Goal: Transaction & Acquisition: Subscribe to service/newsletter

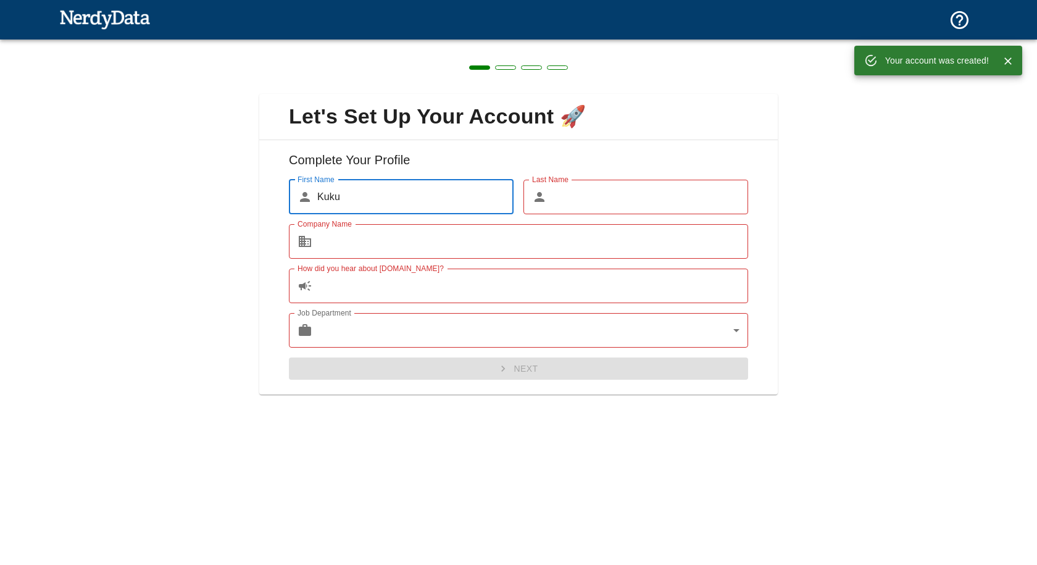
click at [575, 189] on input "Last Name" at bounding box center [650, 197] width 196 height 35
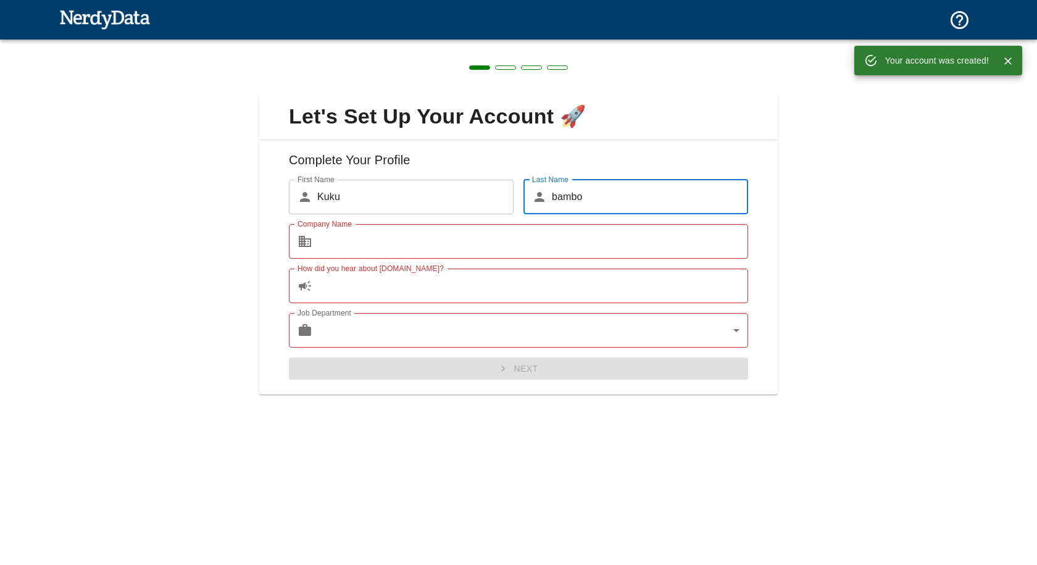
type input "bambo"
click at [351, 248] on input "Company Name" at bounding box center [532, 241] width 431 height 35
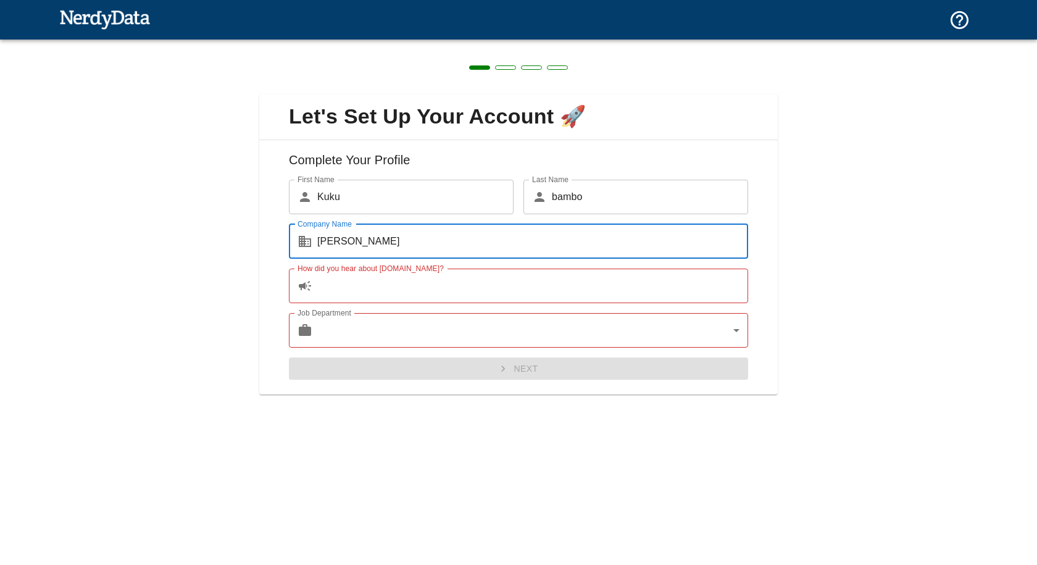
type input "[PERSON_NAME]"
click at [372, 280] on input "How did you hear about [DOMAIN_NAME]?" at bounding box center [532, 285] width 431 height 35
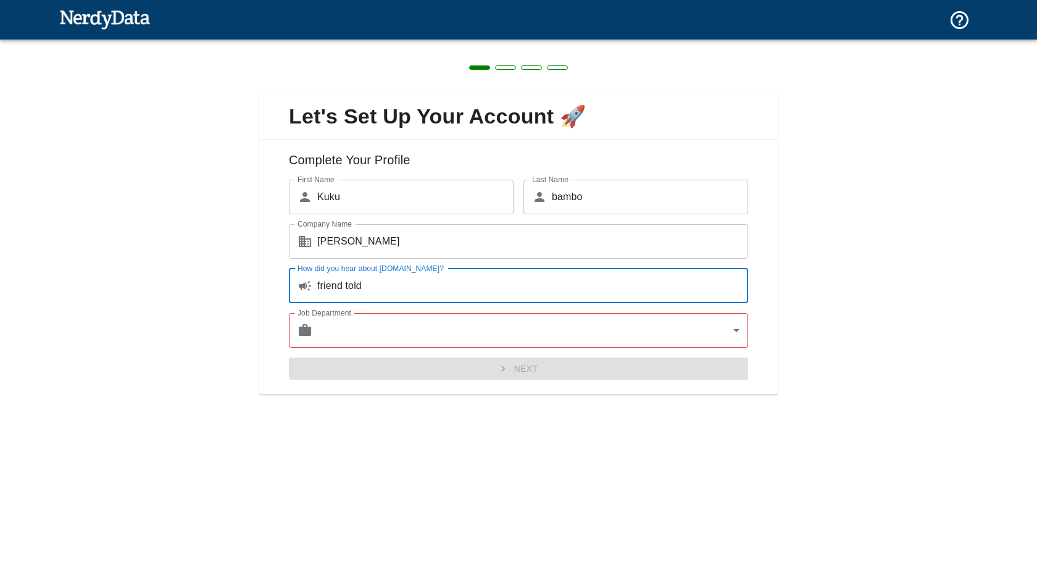
type input "friend told"
click at [399, 43] on body "Technologies Domains Pricing Products Create a Report Create a list of websites…" at bounding box center [518, 21] width 1037 height 43
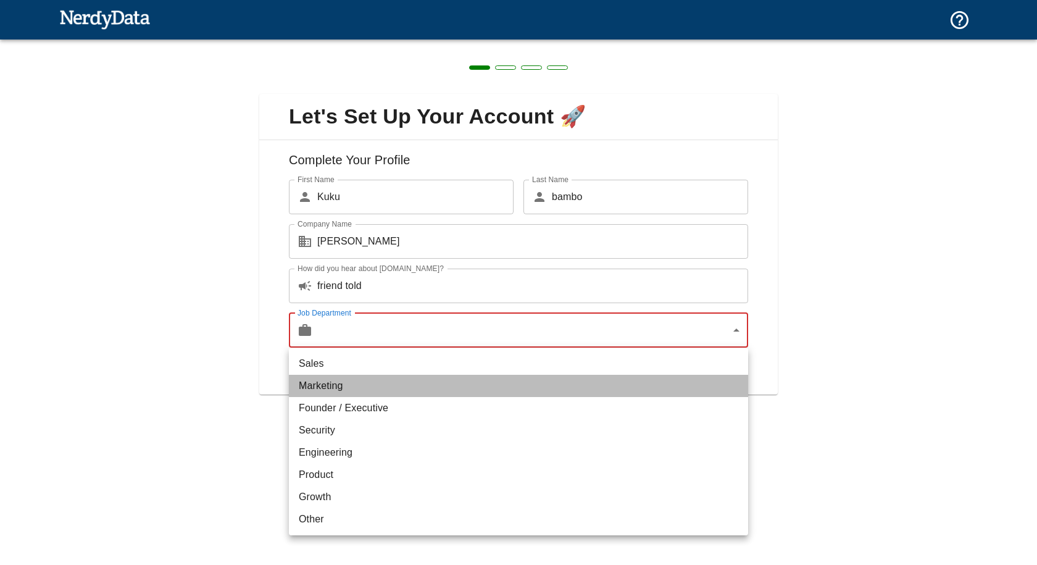
click at [351, 392] on li "Marketing" at bounding box center [518, 386] width 459 height 22
type input "marketing"
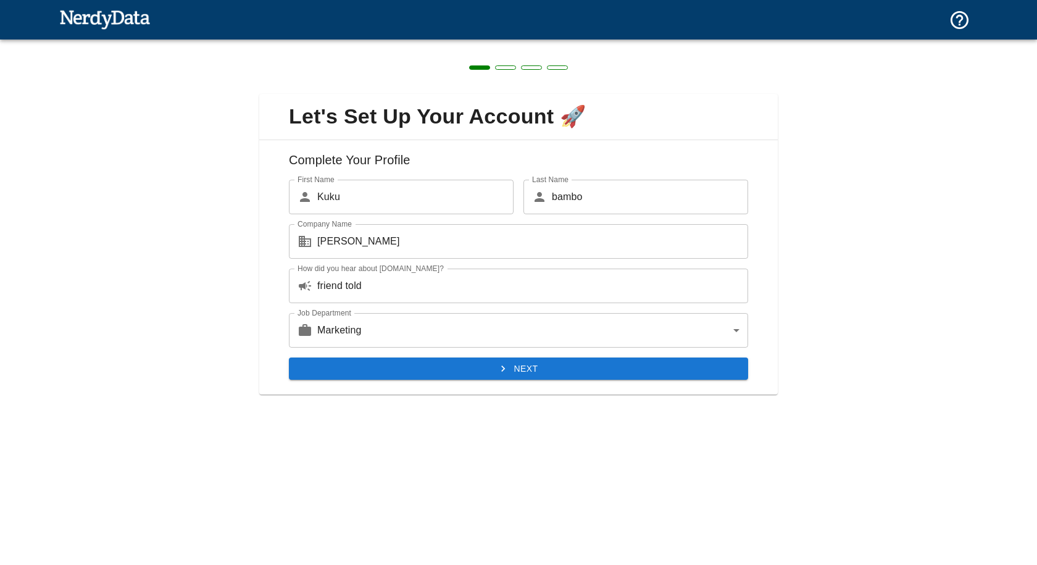
click at [393, 380] on div "Complete Your Profile First Name ​ [PERSON_NAME] First Name Last Name ​ bambo L…" at bounding box center [518, 267] width 518 height 255
click at [405, 372] on button "Next" at bounding box center [518, 368] width 459 height 23
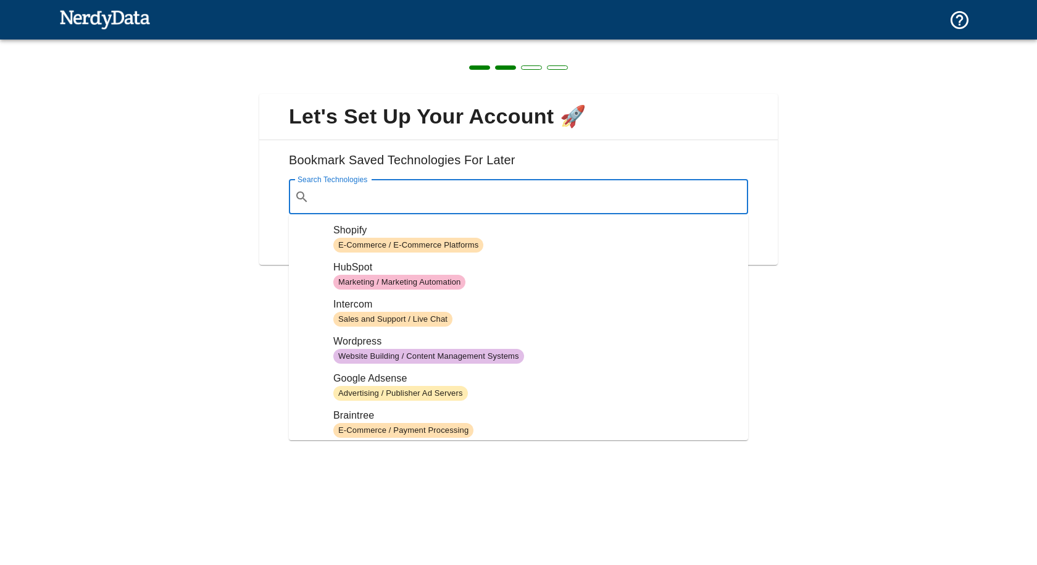
click at [395, 198] on input "Search Technologies" at bounding box center [528, 196] width 428 height 23
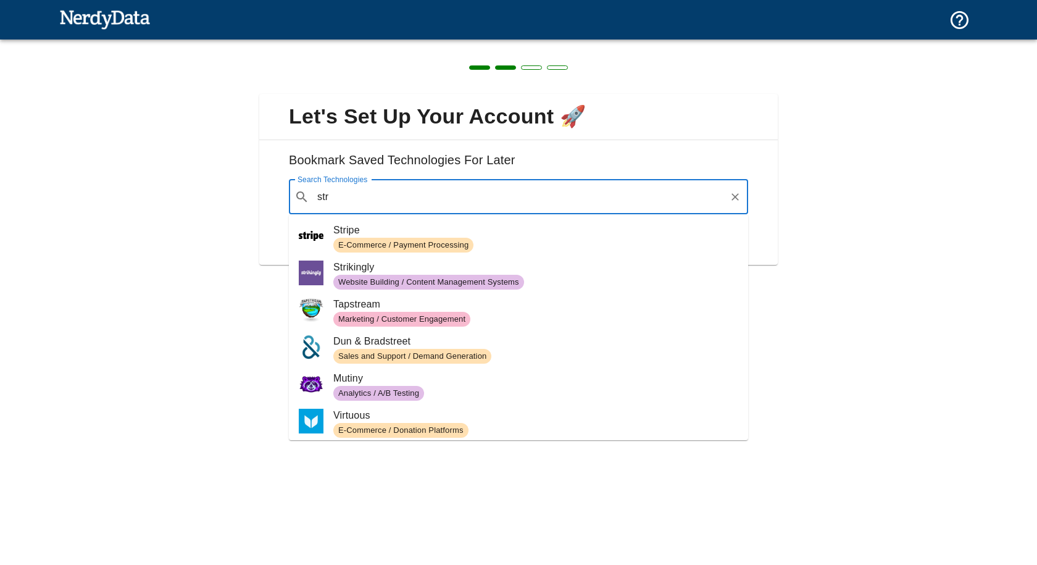
click at [379, 236] on span "Stripe" at bounding box center [535, 230] width 405 height 15
type input "str"
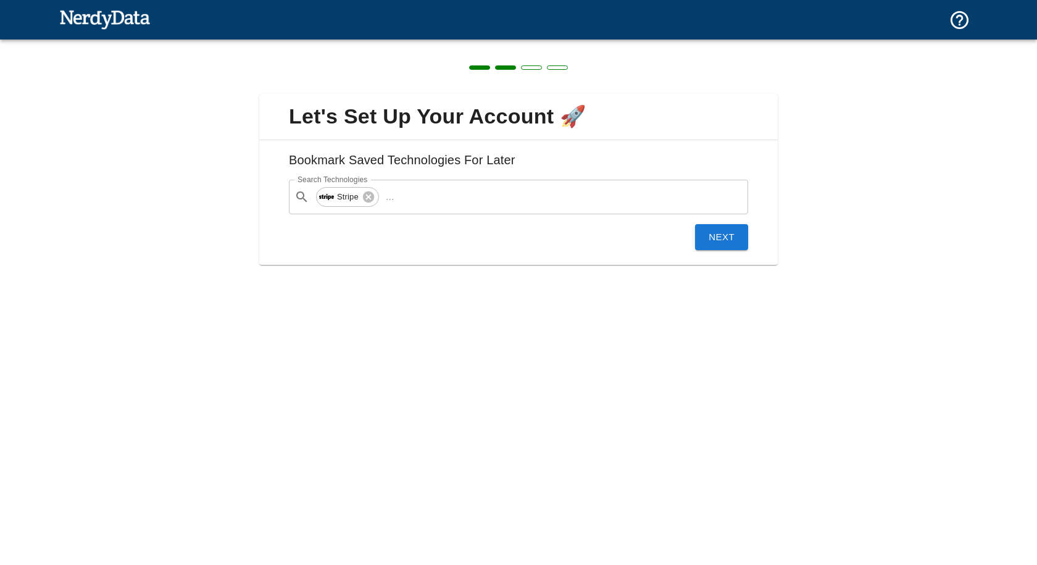
click at [723, 243] on button "Next" at bounding box center [721, 237] width 53 height 26
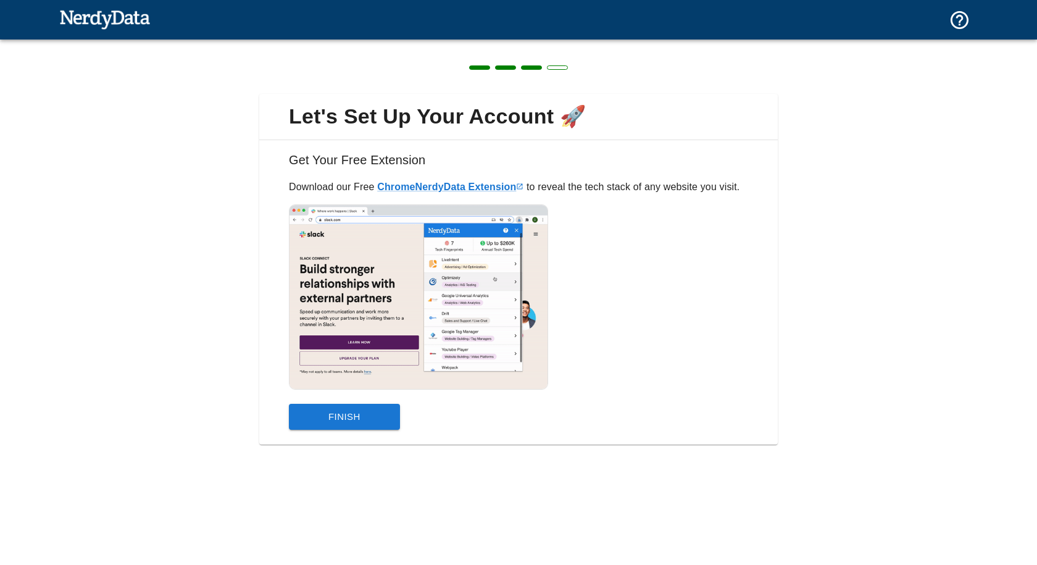
click at [362, 418] on button "Finish" at bounding box center [344, 417] width 111 height 26
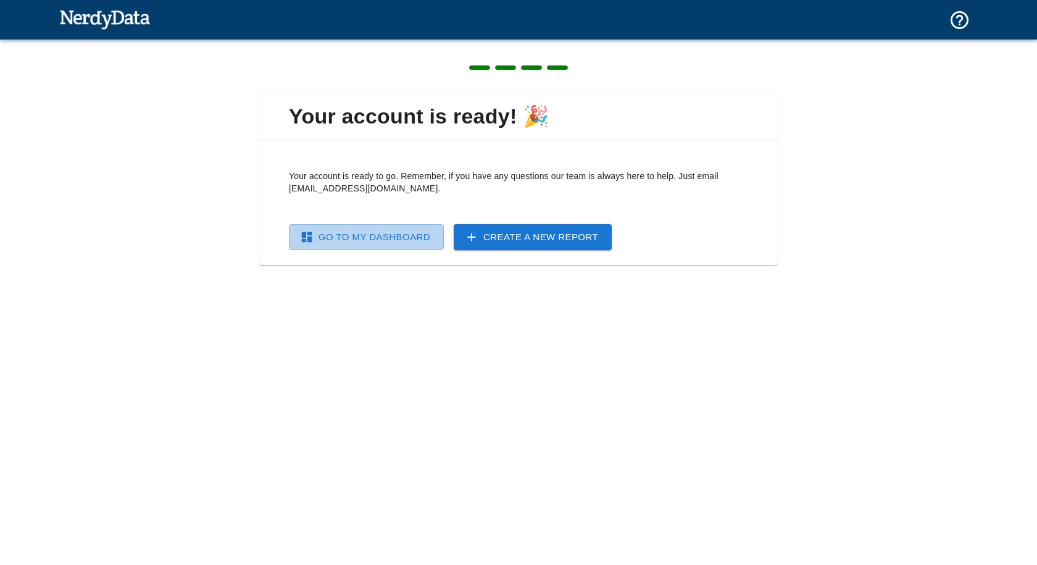
click at [381, 244] on link "Go To My Dashboard" at bounding box center [366, 237] width 155 height 26
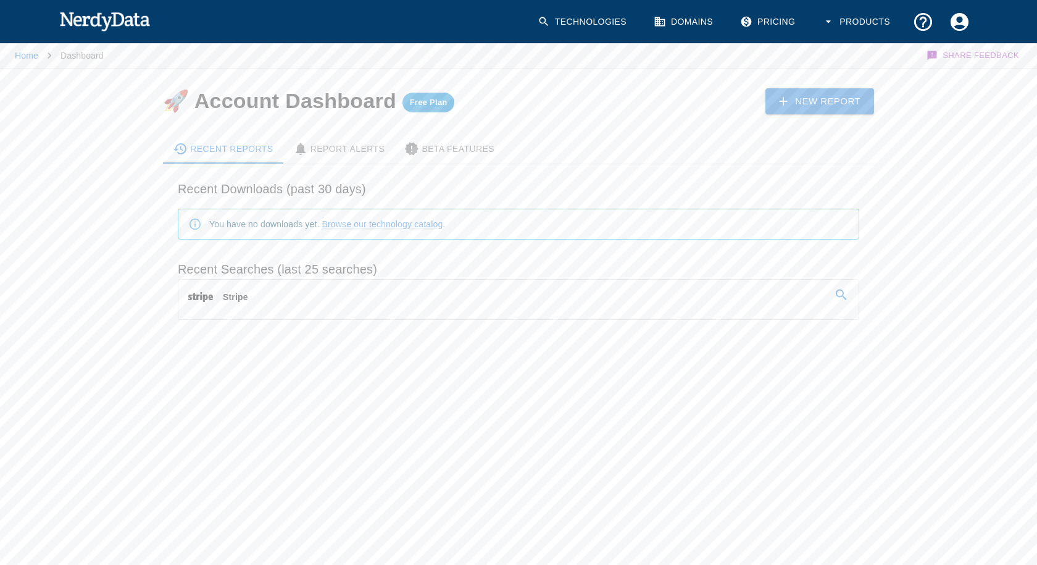
click at [292, 299] on link "Stripe" at bounding box center [518, 297] width 680 height 35
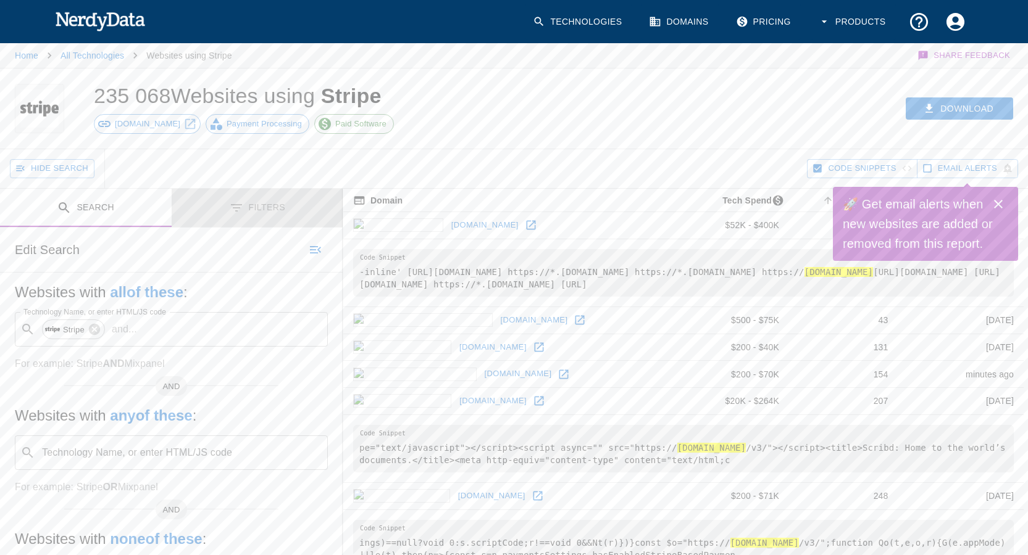
click at [273, 210] on button "Filters" at bounding box center [258, 208] width 172 height 39
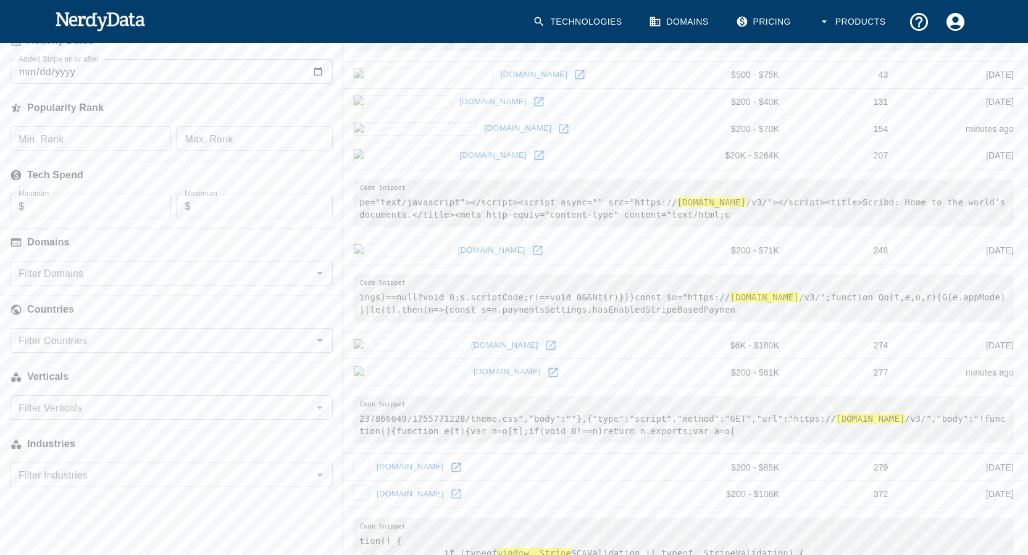
scroll to position [247, 0]
click at [103, 340] on input "Filter Countries" at bounding box center [161, 339] width 295 height 17
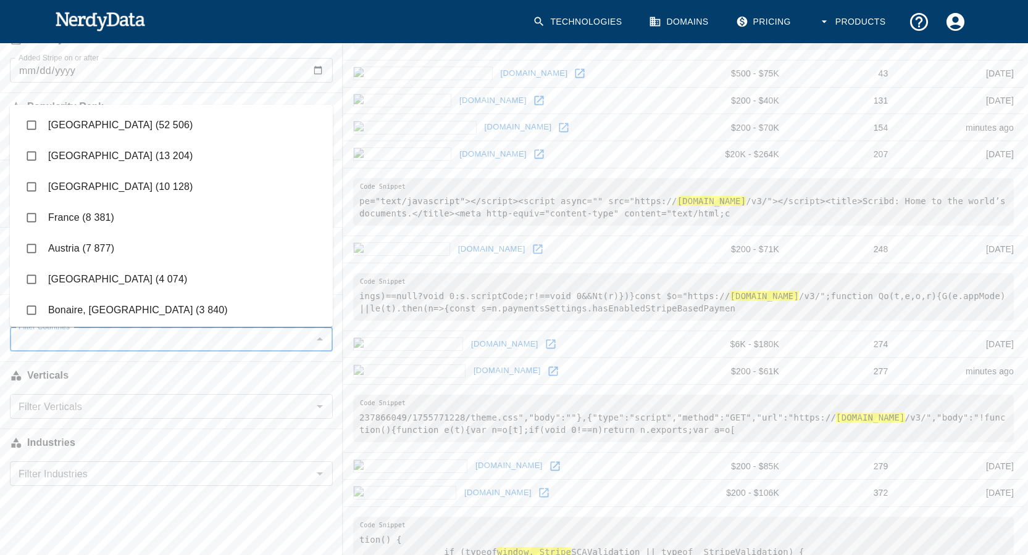
type input "f"
click at [94, 159] on li "Finland (156)" at bounding box center [171, 156] width 323 height 31
checkbox input "true"
click at [164, 369] on h6 "Verticals" at bounding box center [171, 375] width 343 height 27
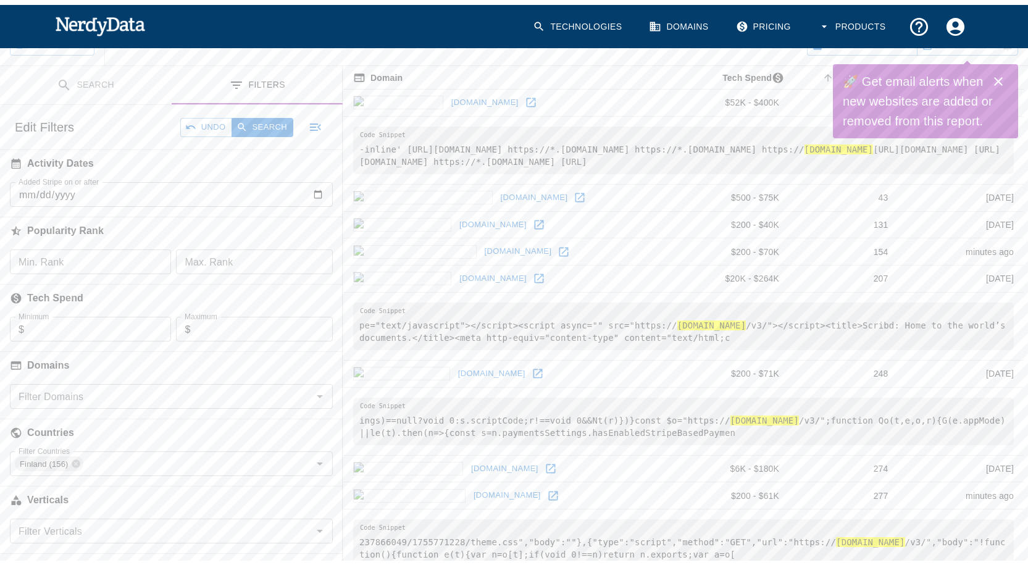
scroll to position [62, 0]
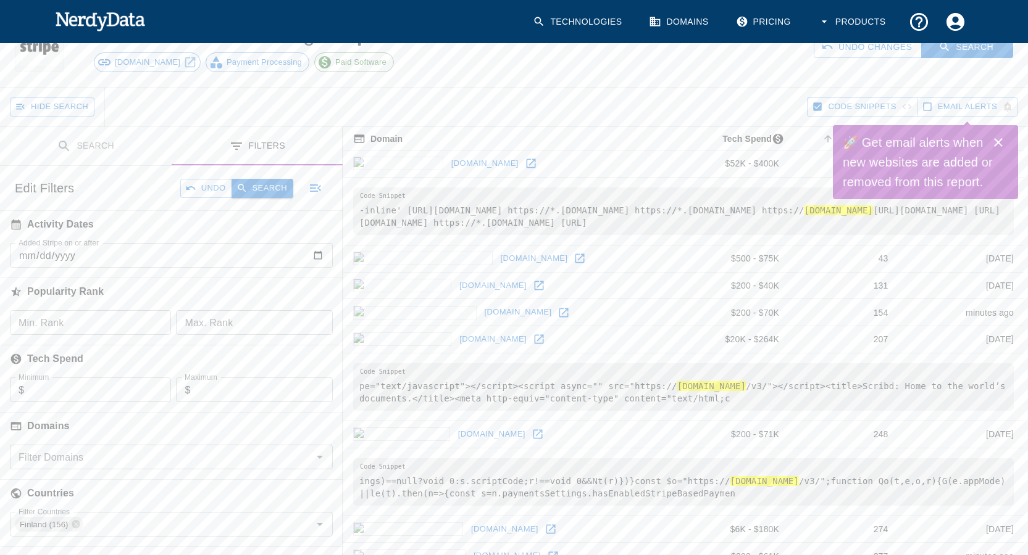
click at [271, 188] on button "Search" at bounding box center [262, 188] width 62 height 19
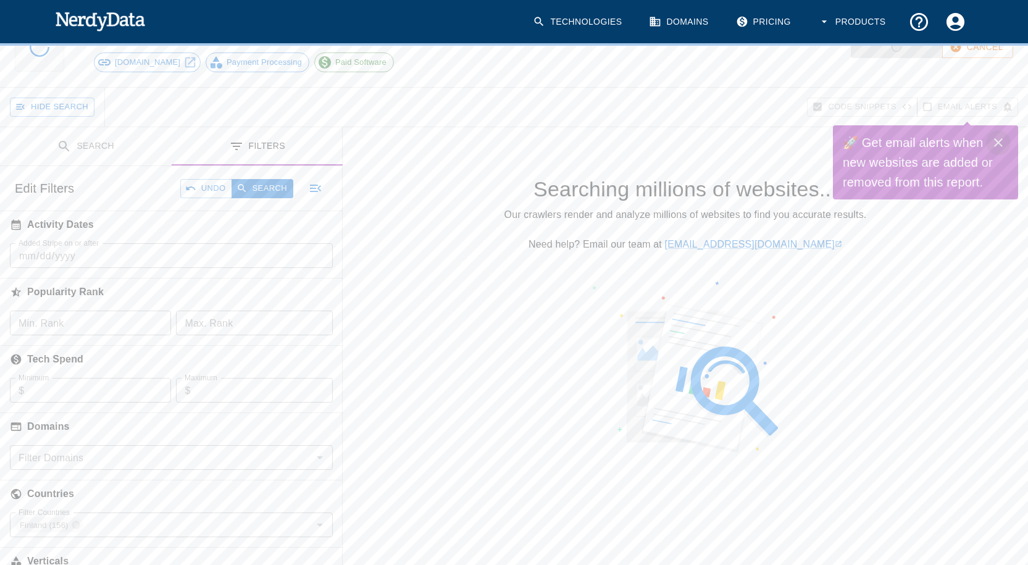
click at [1001, 139] on icon "Close" at bounding box center [998, 142] width 9 height 9
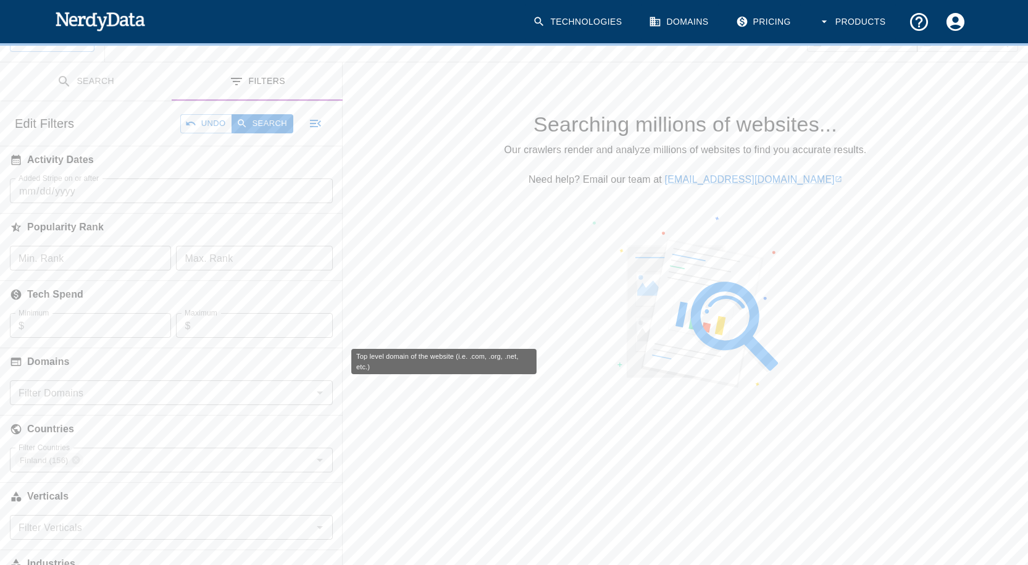
scroll to position [14, 0]
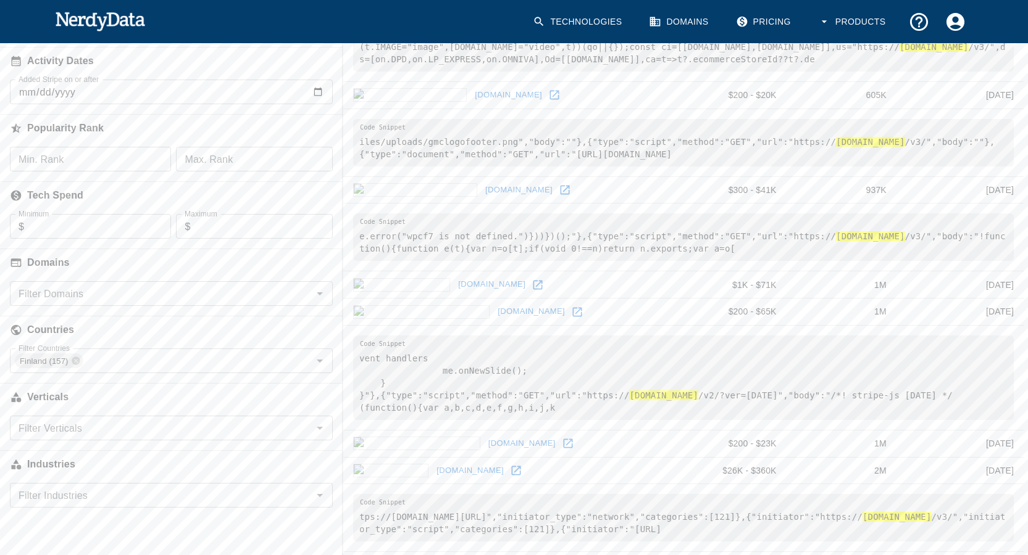
scroll to position [247, 0]
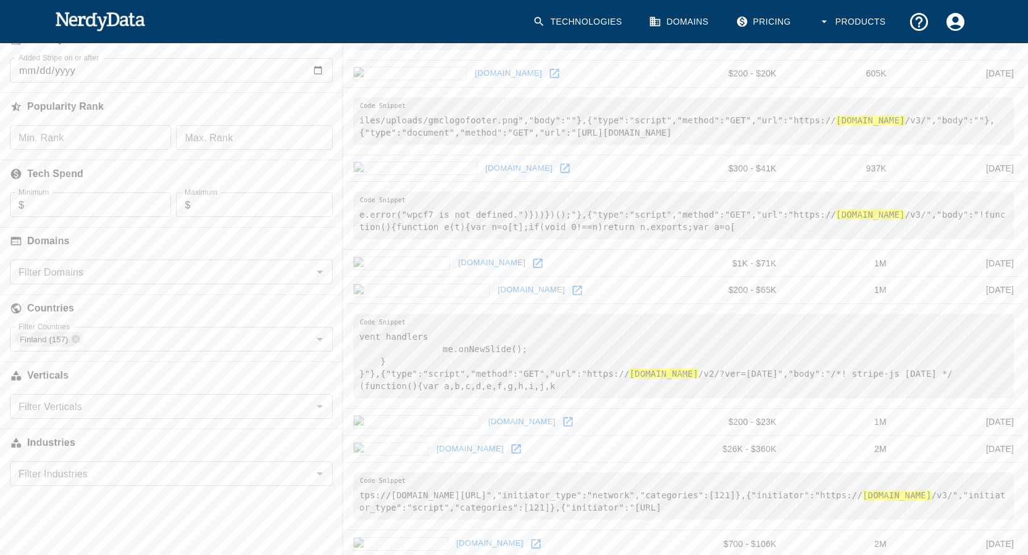
click at [665, 390] on pre "vent handlers me.onNewSlide(); } }"},{"type":"script","method":"GET","url":"htt…" at bounding box center [683, 356] width 660 height 85
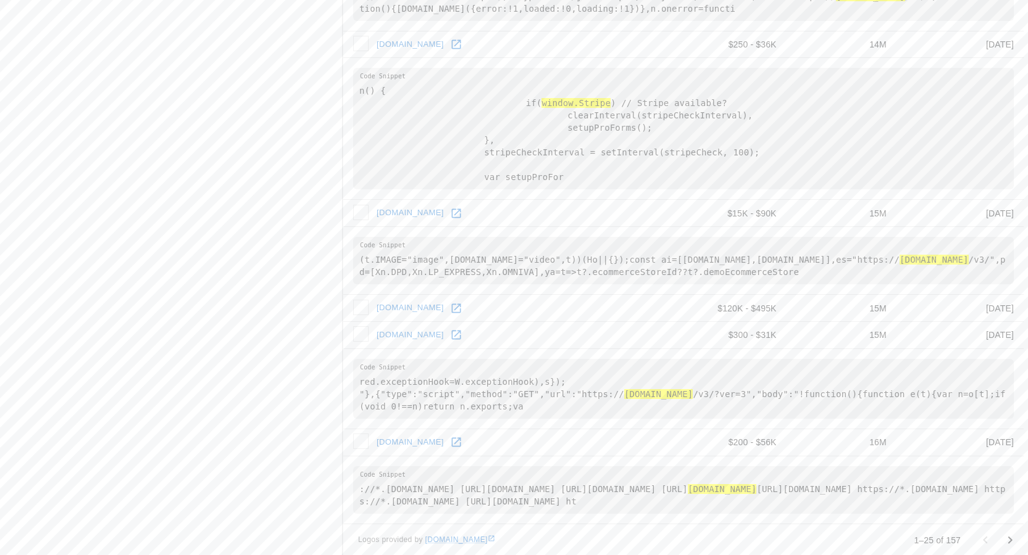
scroll to position [1825, 0]
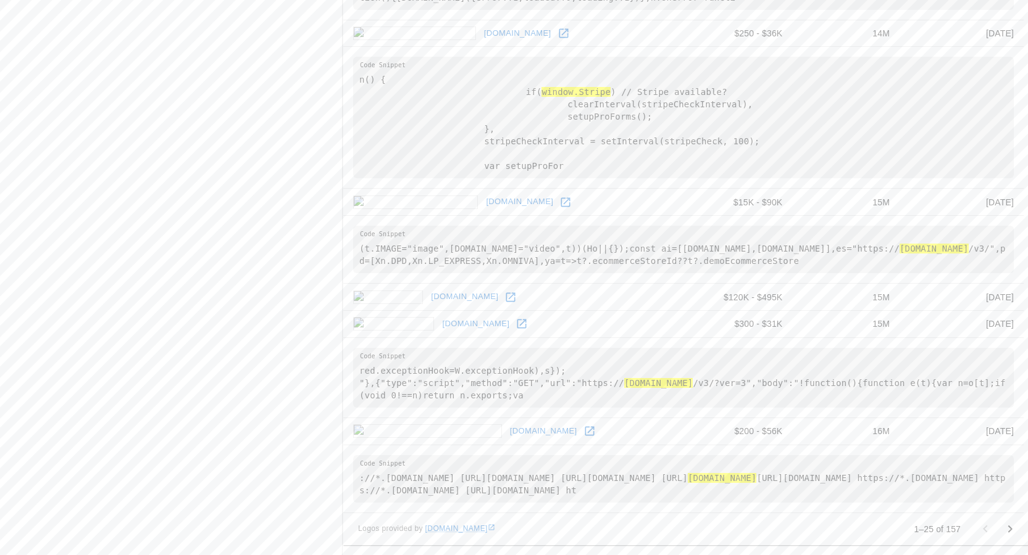
click at [1006, 527] on icon "Go to next page" at bounding box center [1009, 529] width 15 height 15
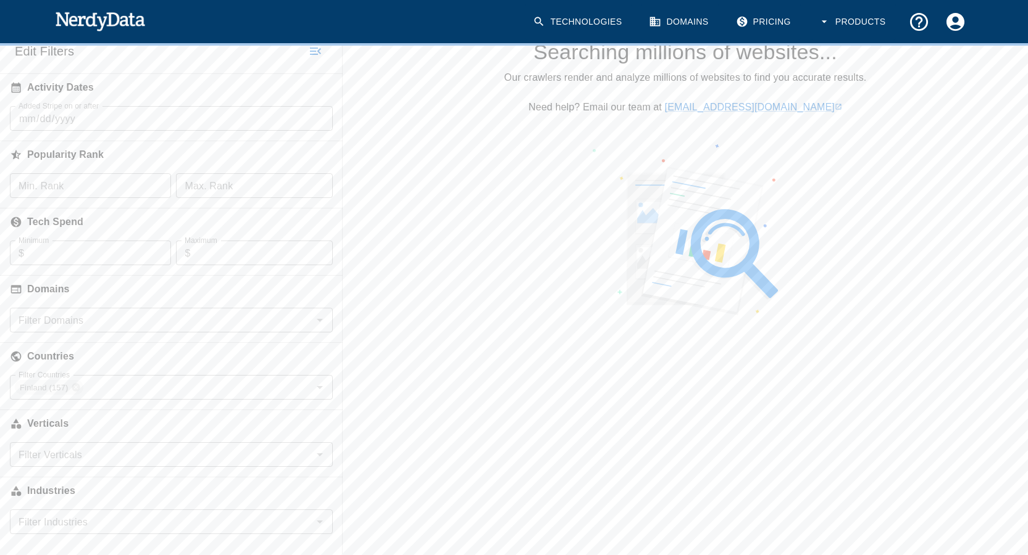
scroll to position [0, 0]
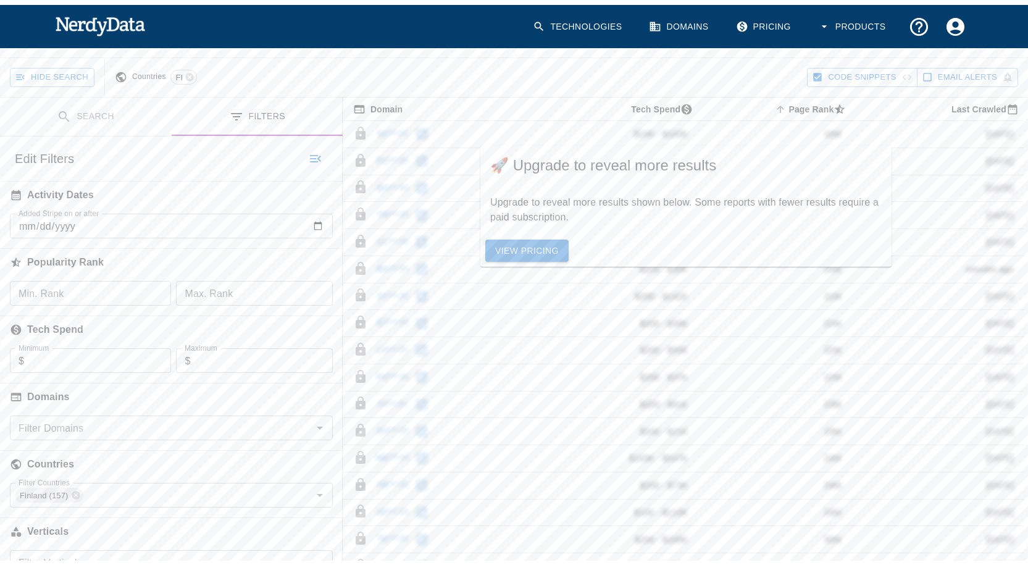
scroll to position [123, 0]
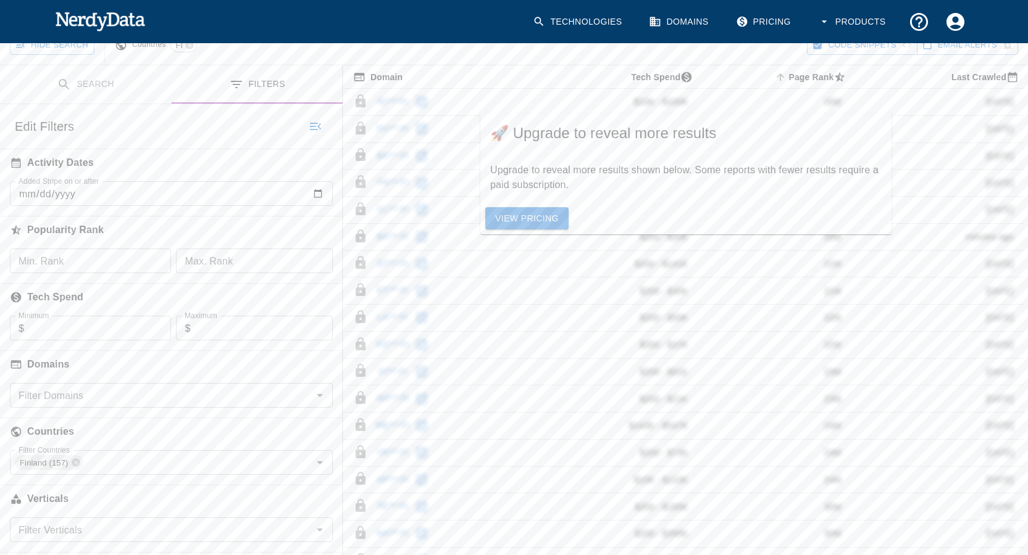
click at [594, 388] on td "$200 - $21K" at bounding box center [617, 399] width 162 height 27
click at [601, 385] on td "$200 - $91K" at bounding box center [617, 372] width 162 height 27
click at [542, 222] on link "View Pricing" at bounding box center [526, 218] width 83 height 23
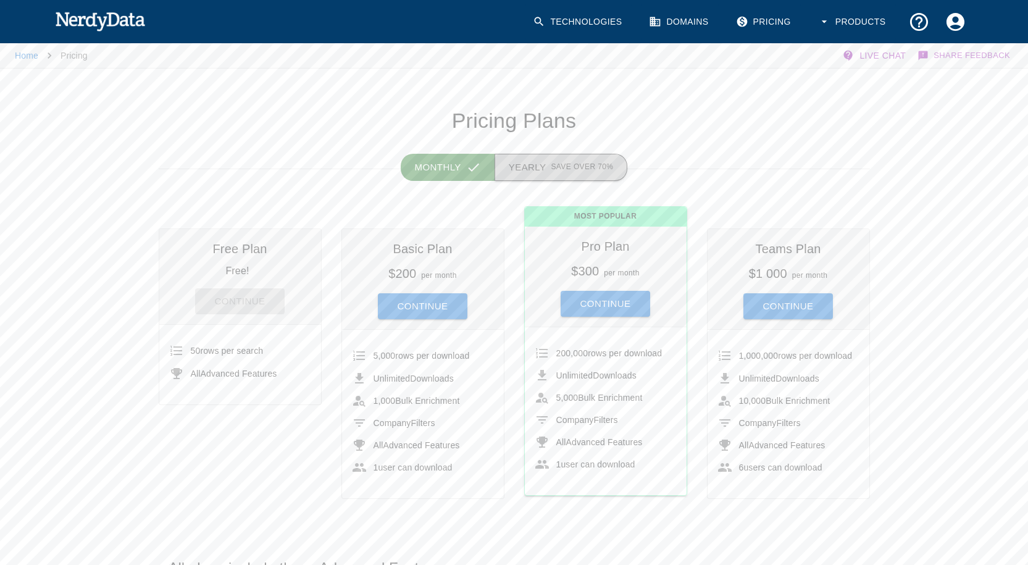
click at [552, 157] on button "Yearly Save over 70%" at bounding box center [560, 167] width 133 height 27
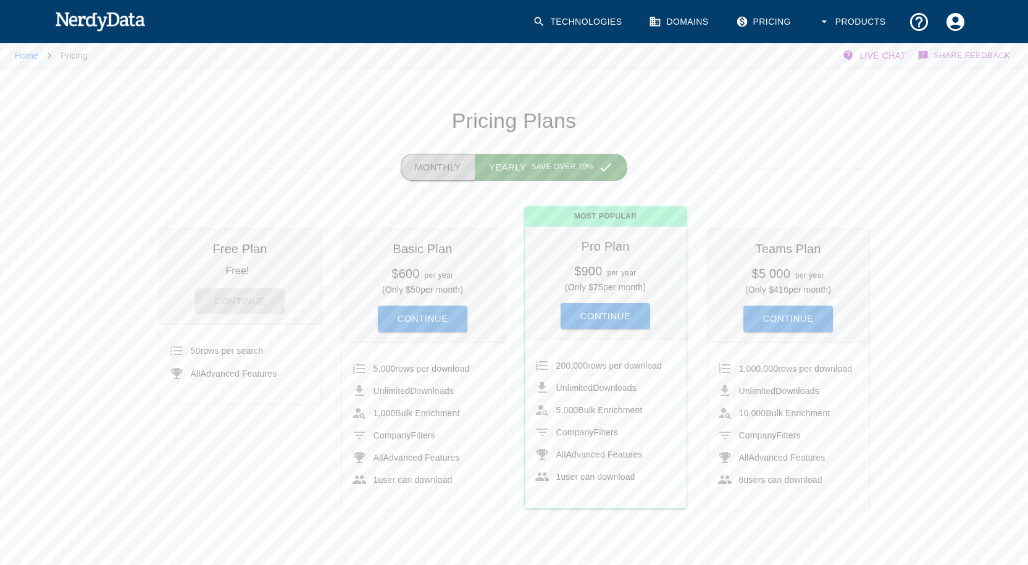
click at [447, 164] on button "Monthly" at bounding box center [438, 167] width 75 height 27
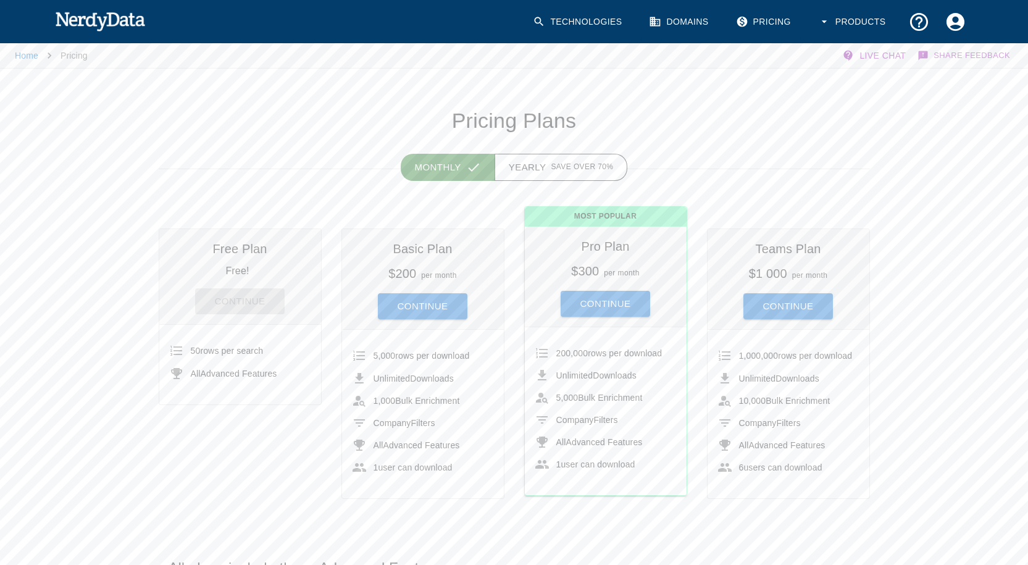
click at [438, 297] on button "Continue" at bounding box center [423, 306] width 90 height 26
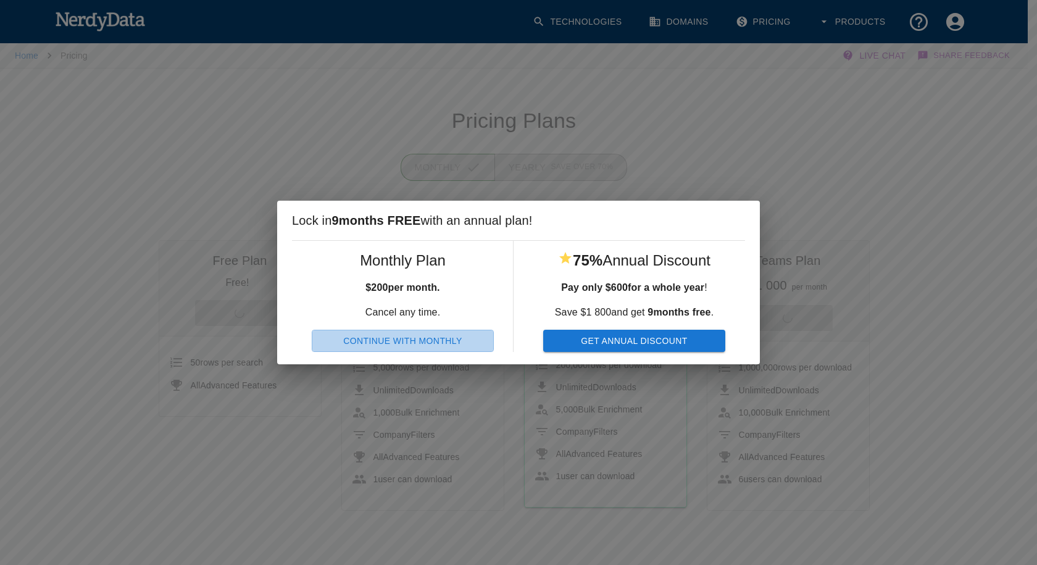
click at [454, 345] on button "Continue With Monthly" at bounding box center [403, 341] width 182 height 23
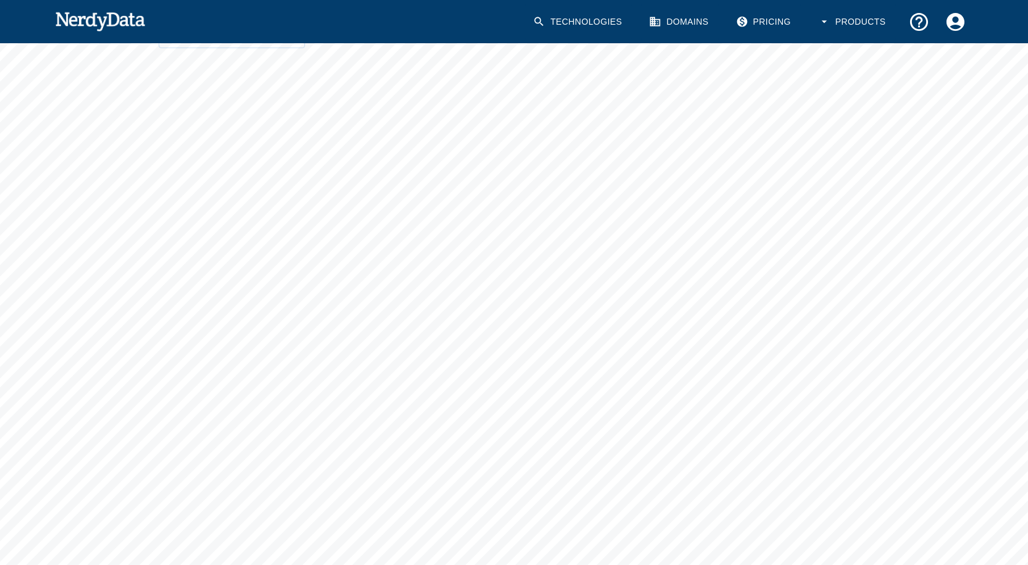
scroll to position [62, 0]
click at [123, 17] on img at bounding box center [100, 21] width 91 height 25
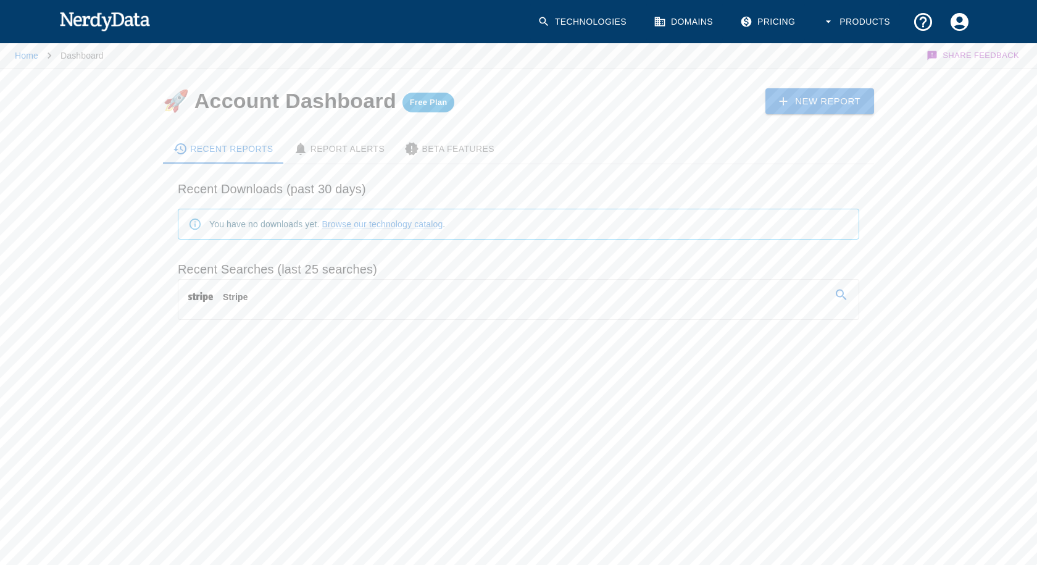
click at [374, 310] on link "Stripe" at bounding box center [518, 297] width 680 height 35
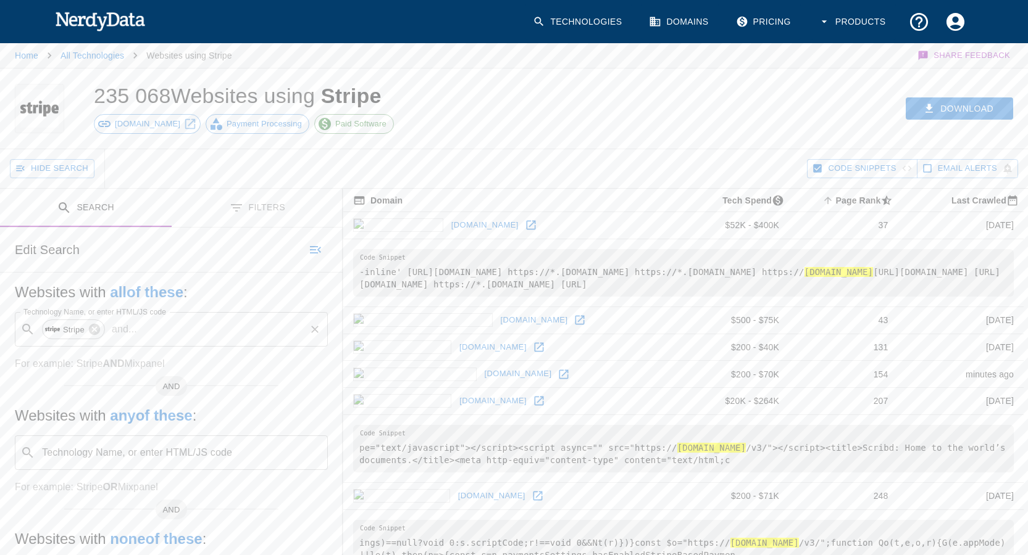
click at [126, 331] on p "and ..." at bounding box center [124, 329] width 35 height 15
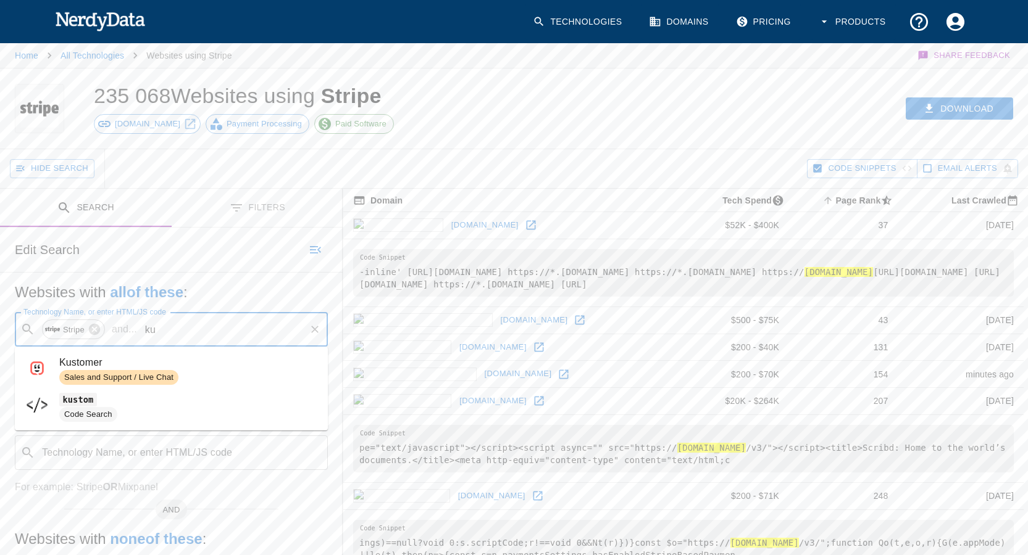
type input "k"
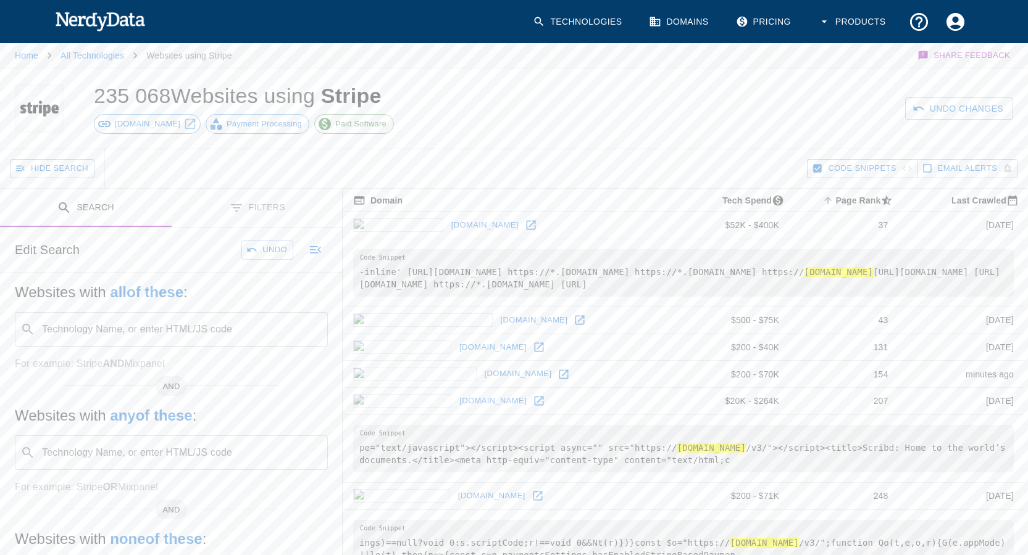
click at [257, 373] on div "Websites with all of these : Technology Name, or enter HTML/JS code ​ Technolog…" at bounding box center [171, 460] width 343 height 375
click at [125, 338] on input "Technology Name, or enter HTML/JS code" at bounding box center [181, 329] width 282 height 23
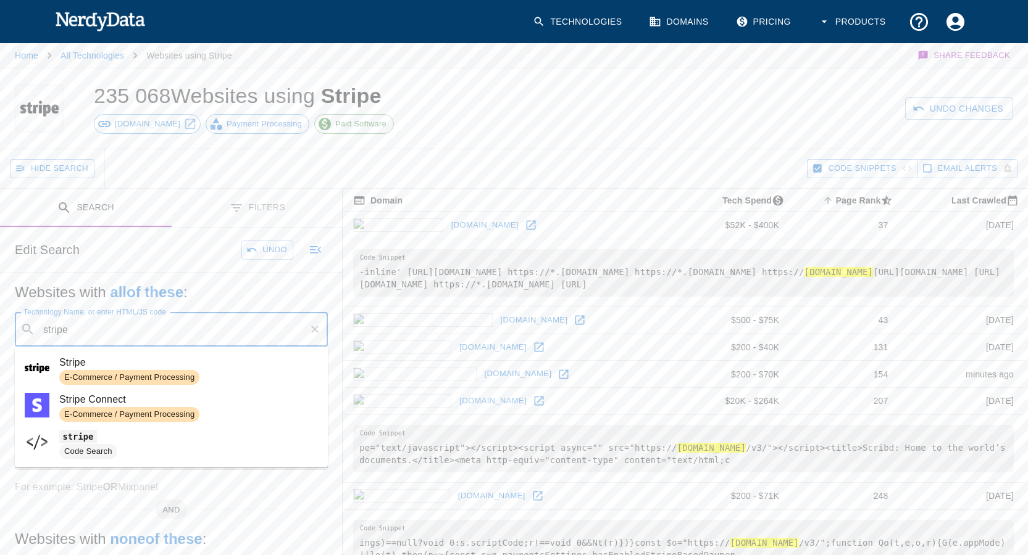
click at [123, 368] on span "Stripe" at bounding box center [188, 362] width 259 height 15
type input "stripe"
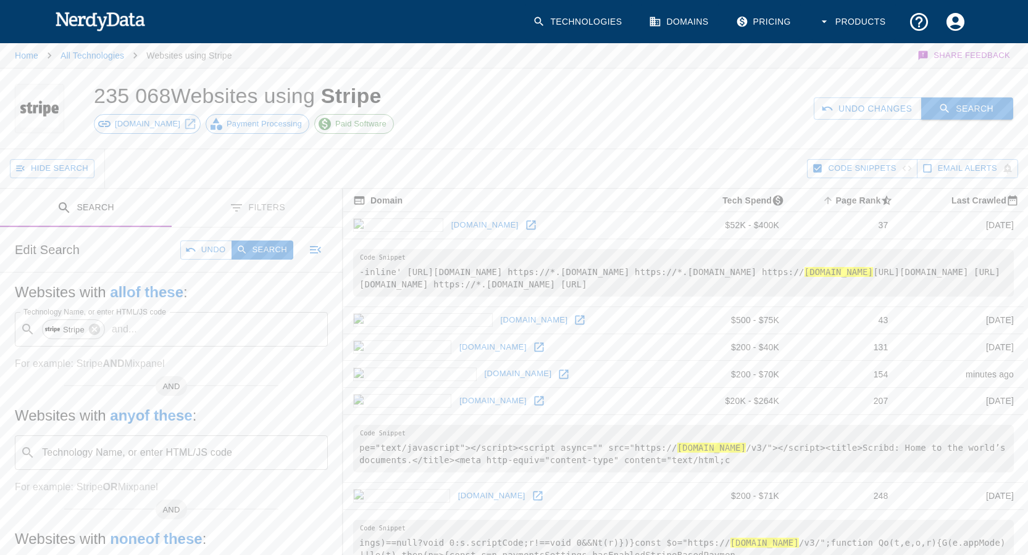
click at [955, 107] on button "Search" at bounding box center [967, 109] width 92 height 23
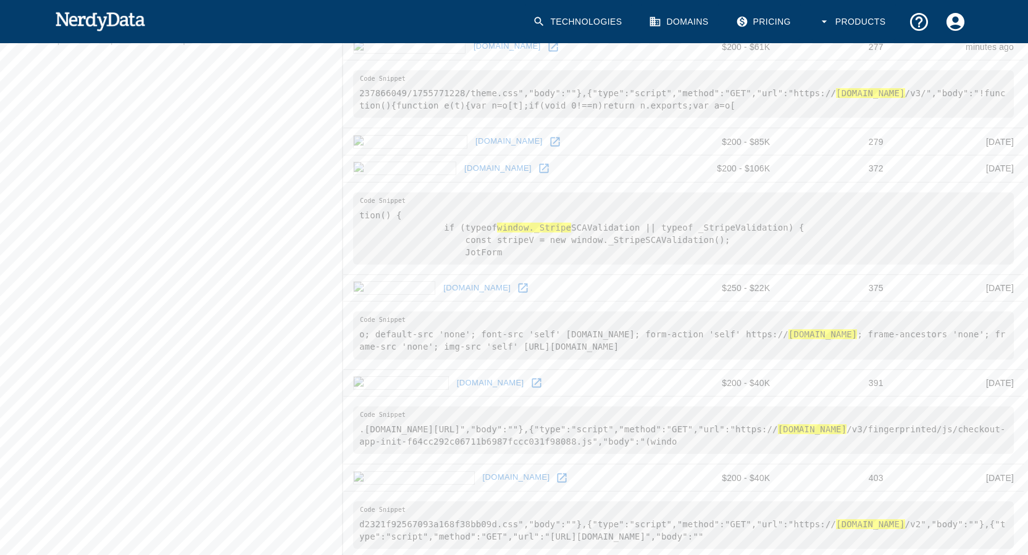
scroll to position [802, 0]
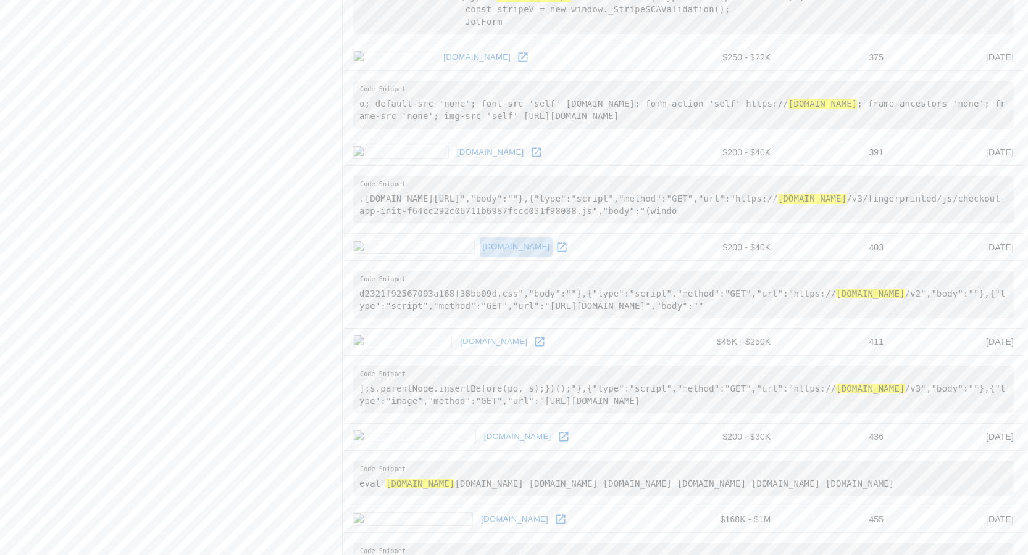
click at [480, 245] on link "[DOMAIN_NAME]" at bounding box center [516, 247] width 73 height 19
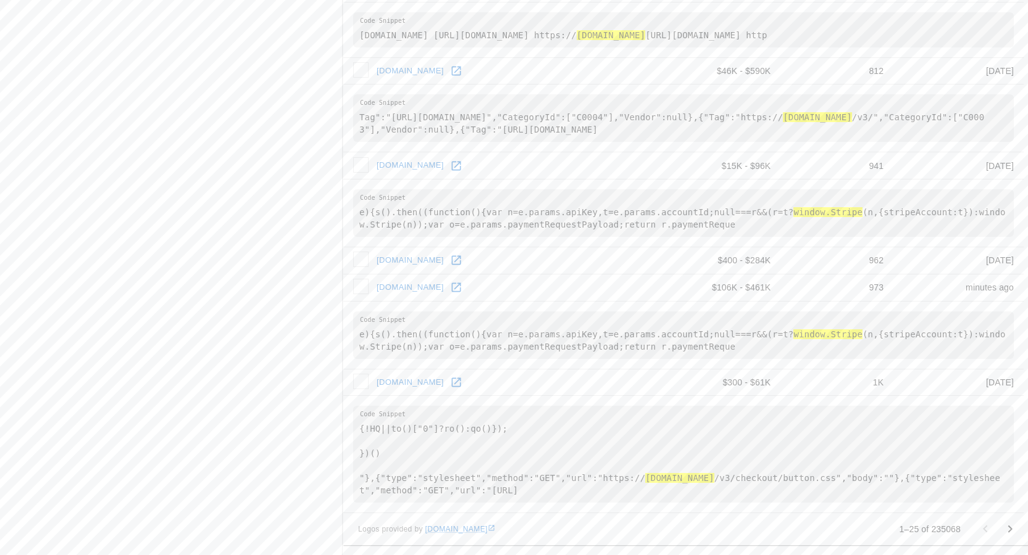
scroll to position [1708, 0]
click at [1015, 526] on icon "Go to next page" at bounding box center [1009, 529] width 15 height 15
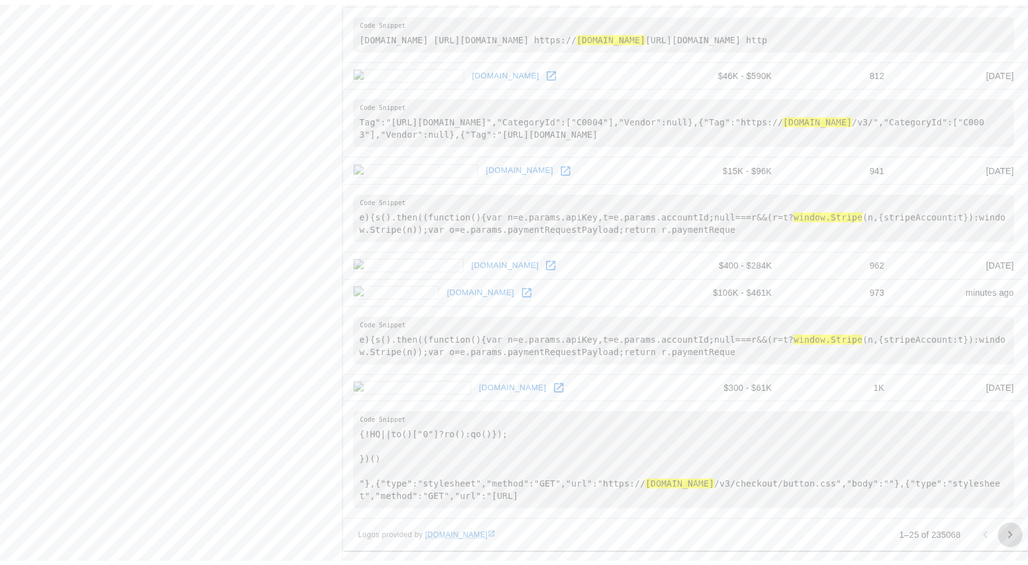
scroll to position [0, 0]
